Goal: Task Accomplishment & Management: Use online tool/utility

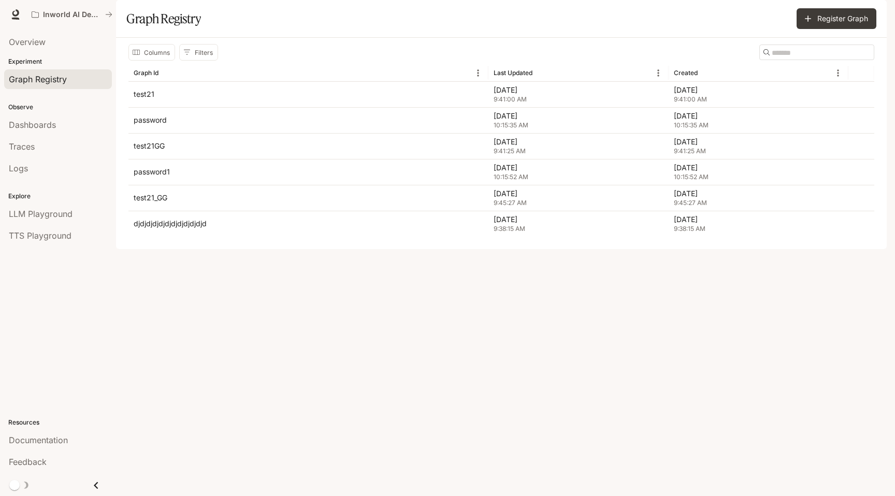
click at [316, 36] on section "Graph Registry Register Graph" at bounding box center [501, 19] width 771 height 38
